Goal: Navigation & Orientation: Find specific page/section

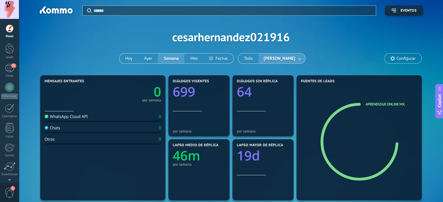
scroll to position [8, 0]
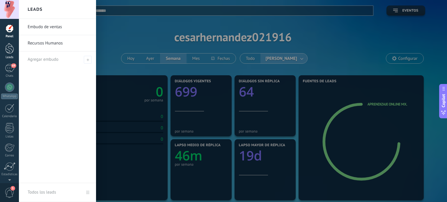
click at [5, 49] on link "Leads" at bounding box center [9, 51] width 19 height 16
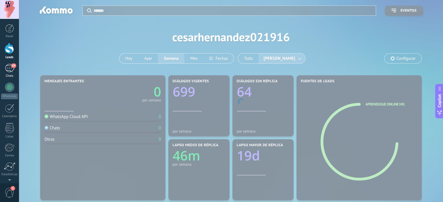
click at [9, 69] on div "69" at bounding box center [9, 68] width 9 height 8
